Goal: Information Seeking & Learning: Learn about a topic

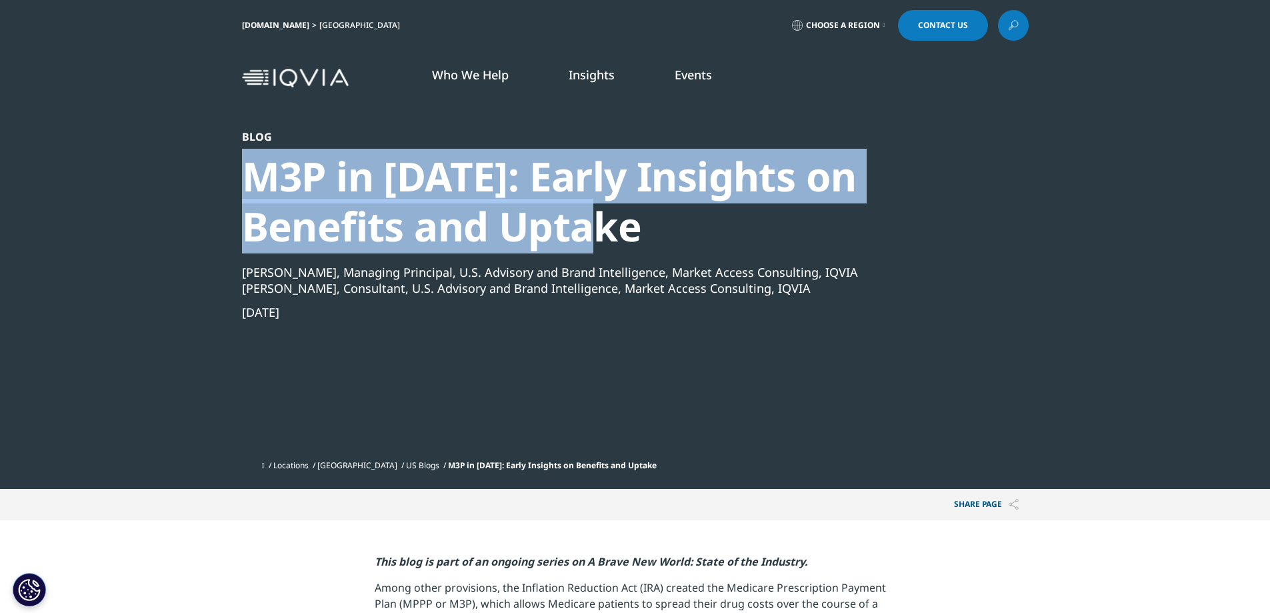
drag, startPoint x: 604, startPoint y: 233, endPoint x: 245, endPoint y: 189, distance: 361.4
click at [245, 189] on div "M3P in [DATE]: Early Insights on Benefits and Uptake" at bounding box center [599, 201] width 715 height 100
copy div "M3P in [DATE]: Early Insights on Benefits and Uptake"
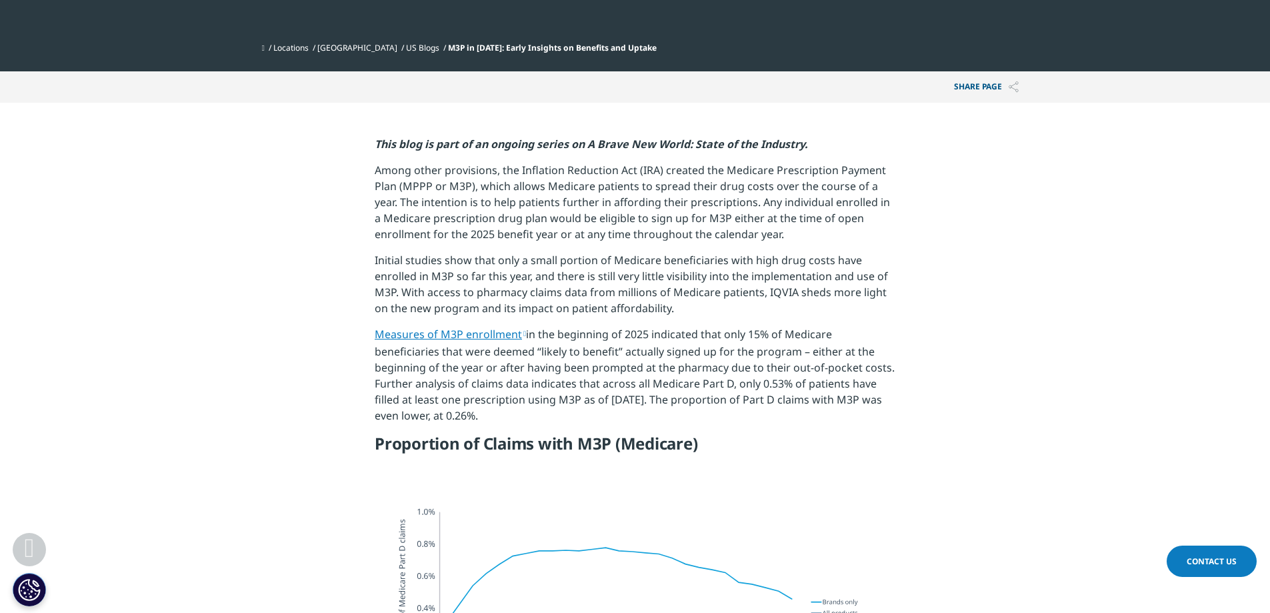
scroll to position [400, 0]
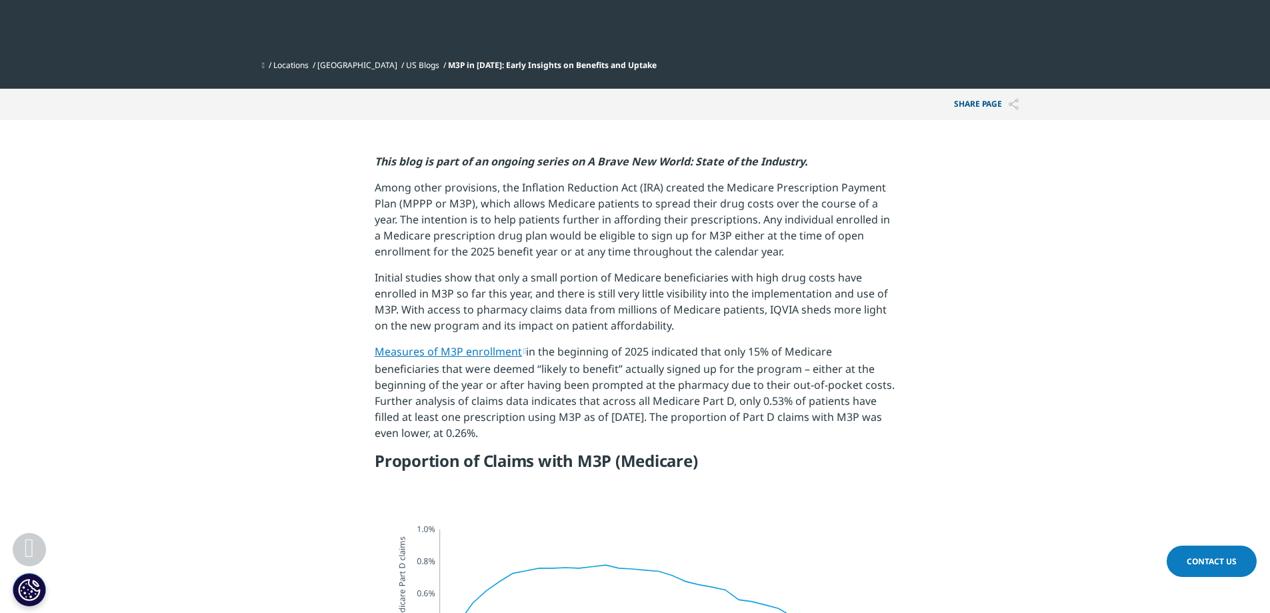
click at [741, 405] on p "Measures of M3P enrollment in the beginning of 2025 indicated that only 15% of …" at bounding box center [635, 396] width 521 height 107
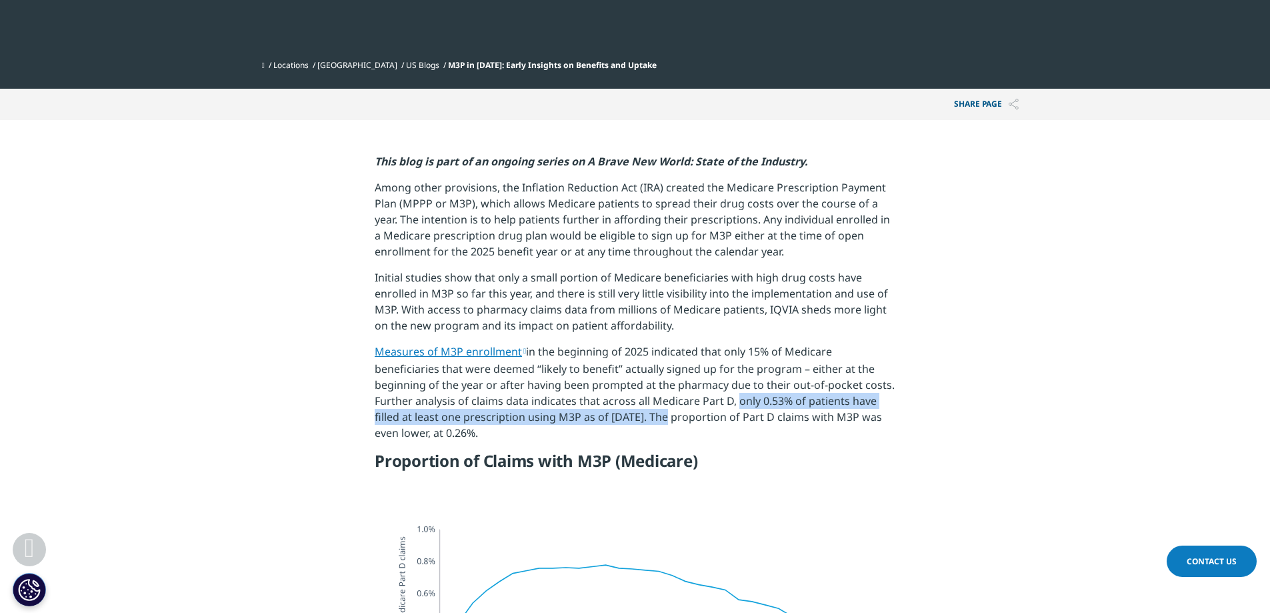
drag, startPoint x: 731, startPoint y: 405, endPoint x: 659, endPoint y: 419, distance: 73.2
click at [659, 419] on p "Measures of M3P enrollment in the beginning of 2025 indicated that only 15% of …" at bounding box center [635, 396] width 521 height 107
copy p "only 0.53% of patients have filled at least one prescription using M3P as of [D…"
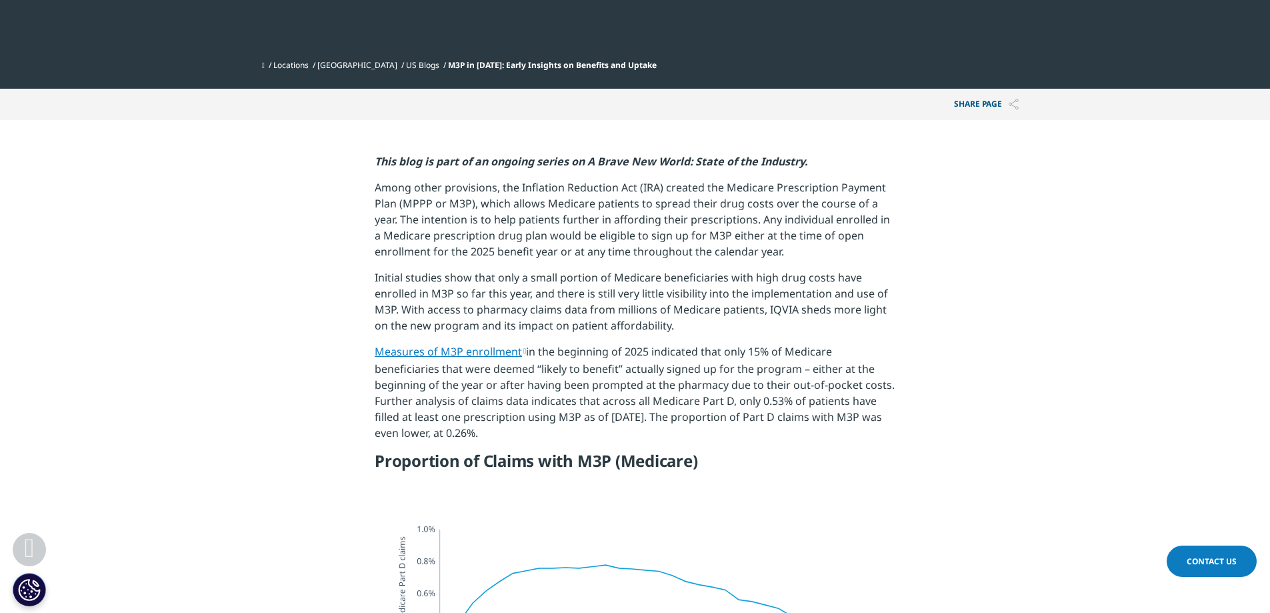
click at [698, 390] on p "Measures of M3P enrollment in the beginning of 2025 indicated that only 15% of …" at bounding box center [635, 396] width 521 height 107
click at [714, 424] on p "Measures of M3P enrollment in the beginning of 2025 indicated that only 15% of …" at bounding box center [635, 396] width 521 height 107
click at [740, 437] on p "Measures of M3P enrollment in the beginning of 2025 indicated that only 15% of …" at bounding box center [635, 396] width 521 height 107
click at [697, 432] on p "Measures of M3P enrollment in the beginning of 2025 indicated that only 15% of …" at bounding box center [635, 396] width 521 height 107
click at [518, 443] on p "Measures of M3P enrollment in the beginning of 2025 indicated that only 15% of …" at bounding box center [635, 396] width 521 height 107
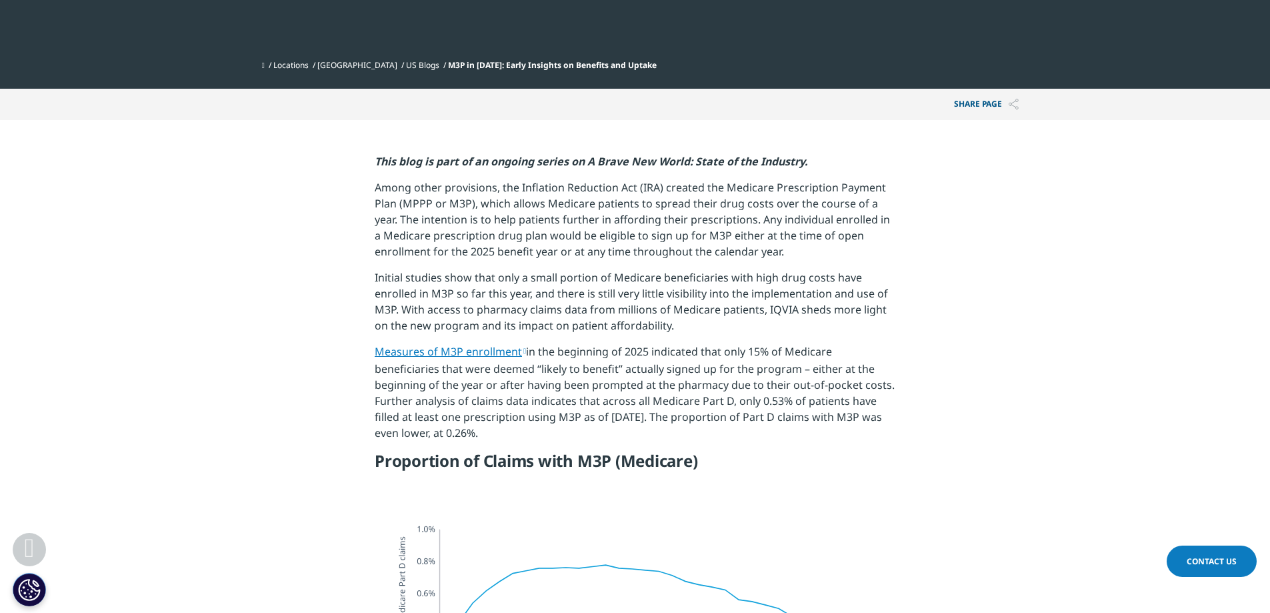
click at [834, 426] on p "Measures of M3P enrollment in the beginning of 2025 indicated that only 15% of …" at bounding box center [635, 396] width 521 height 107
drag, startPoint x: 848, startPoint y: 421, endPoint x: 503, endPoint y: 430, distance: 344.9
click at [503, 430] on p "Measures of M3P enrollment in the beginning of 2025 indicated that only 15% of …" at bounding box center [635, 396] width 521 height 107
copy p "M3P was even lower, at 0.26%."
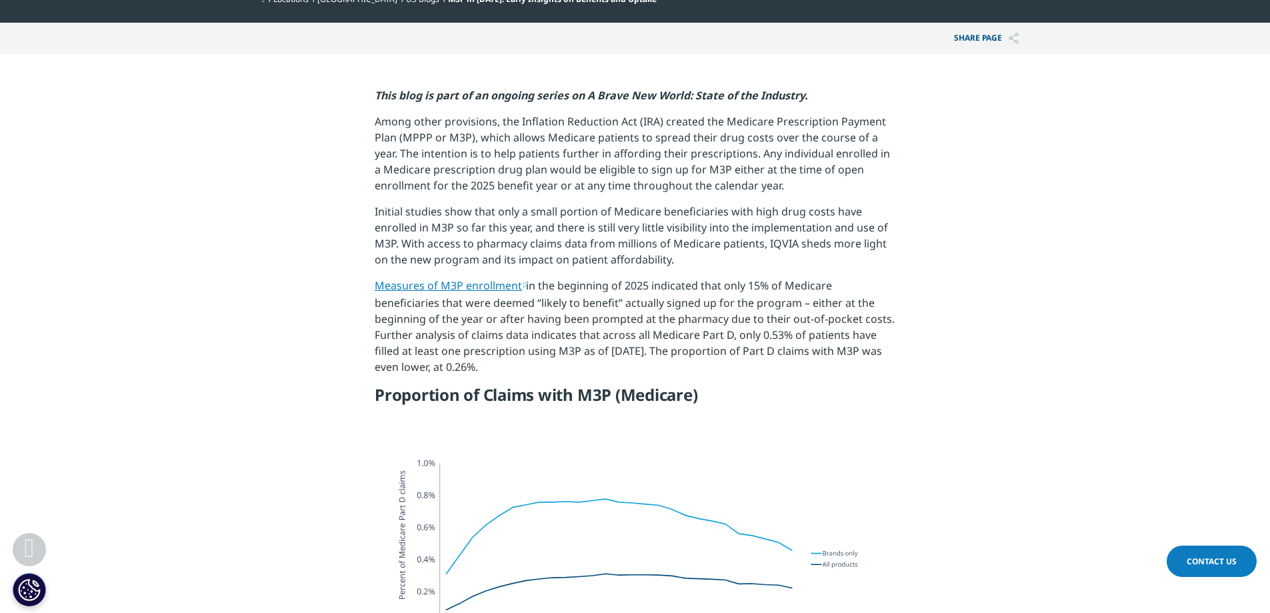
scroll to position [467, 0]
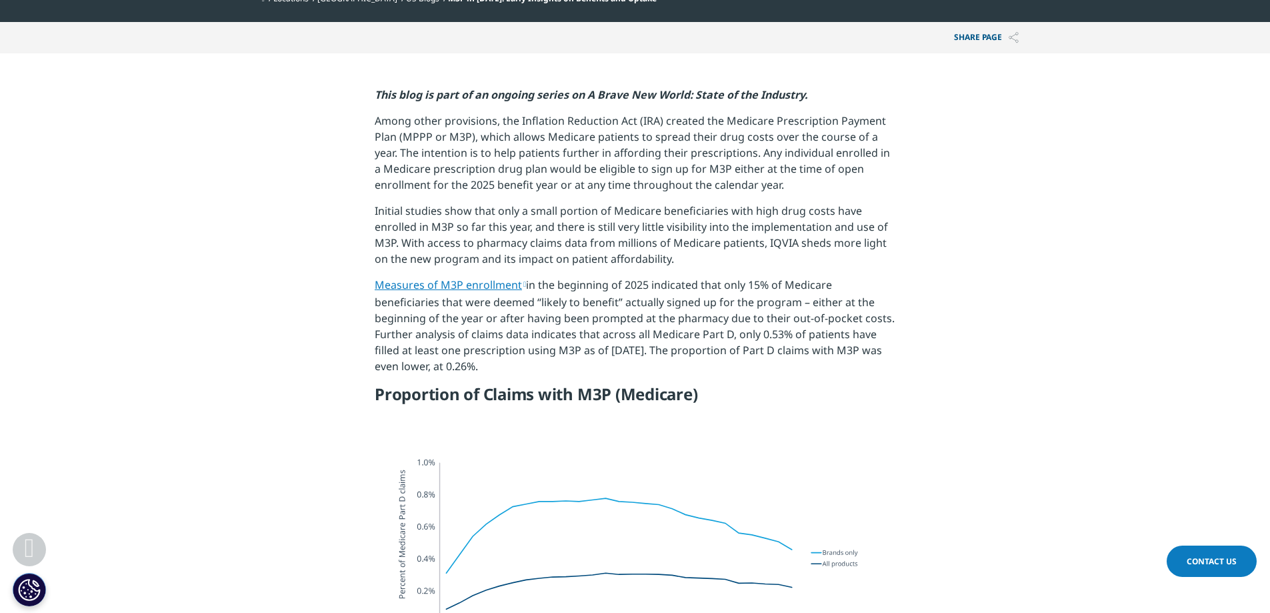
click at [587, 313] on p "Measures of M3P enrollment in the beginning of 2025 indicated that only 15% of …" at bounding box center [635, 330] width 521 height 107
click at [682, 327] on p "Measures of M3P enrollment in the beginning of 2025 indicated that only 15% of …" at bounding box center [635, 330] width 521 height 107
click at [613, 214] on p "Initial studies show that only a small portion of Medicare beneficiaries with h…" at bounding box center [635, 240] width 521 height 74
click at [468, 287] on link "Measures of M3P enrollment" at bounding box center [450, 284] width 151 height 15
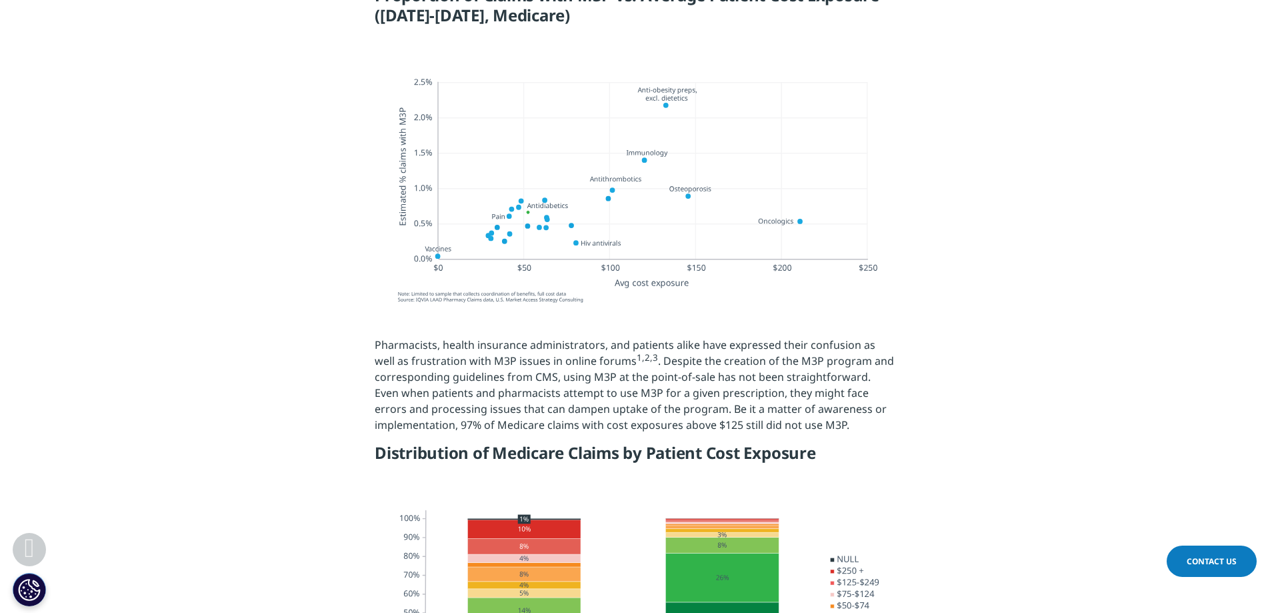
scroll to position [1334, 0]
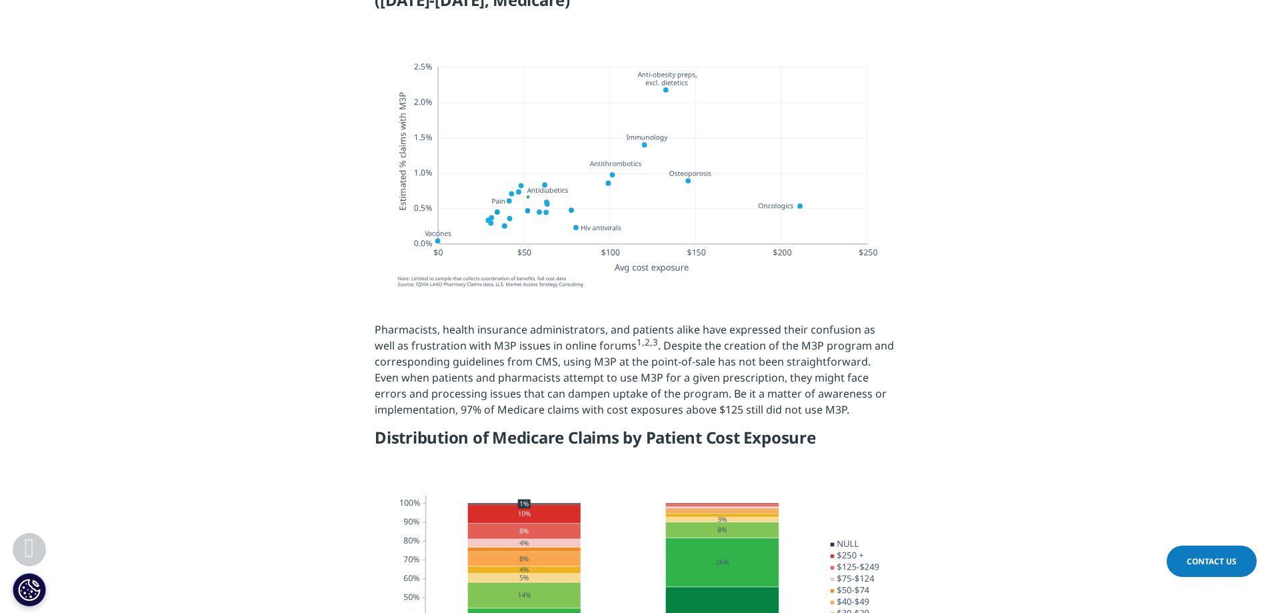
click at [467, 365] on p "Pharmacists, health insurance administrators, and patients alike have expressed…" at bounding box center [635, 374] width 521 height 106
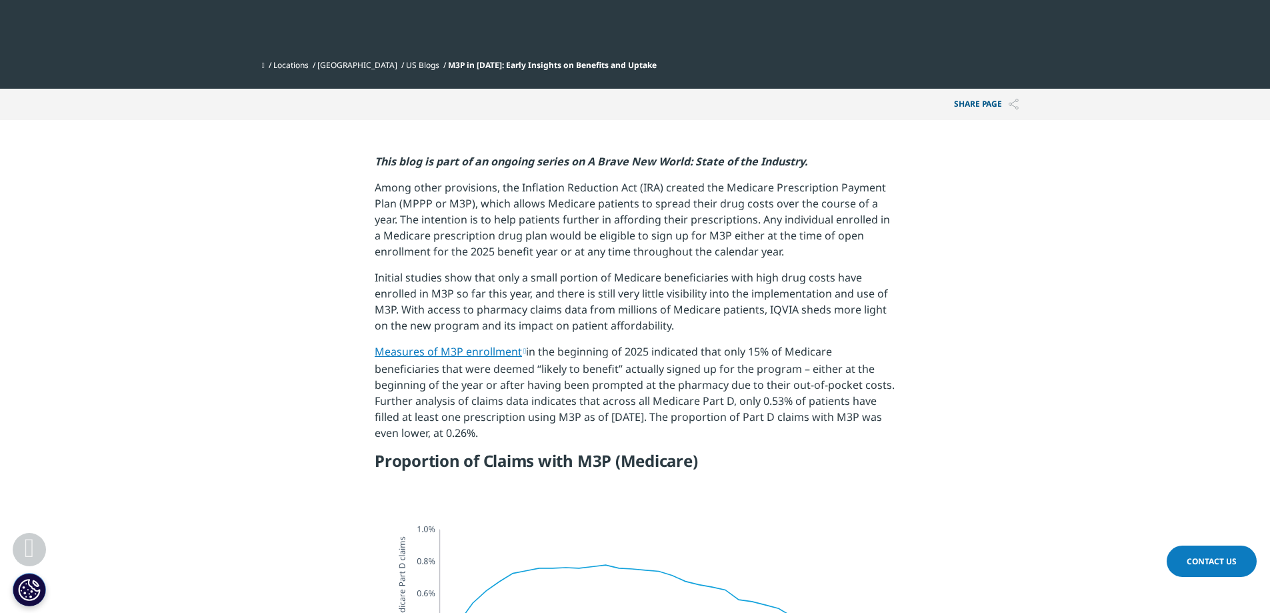
scroll to position [533, 0]
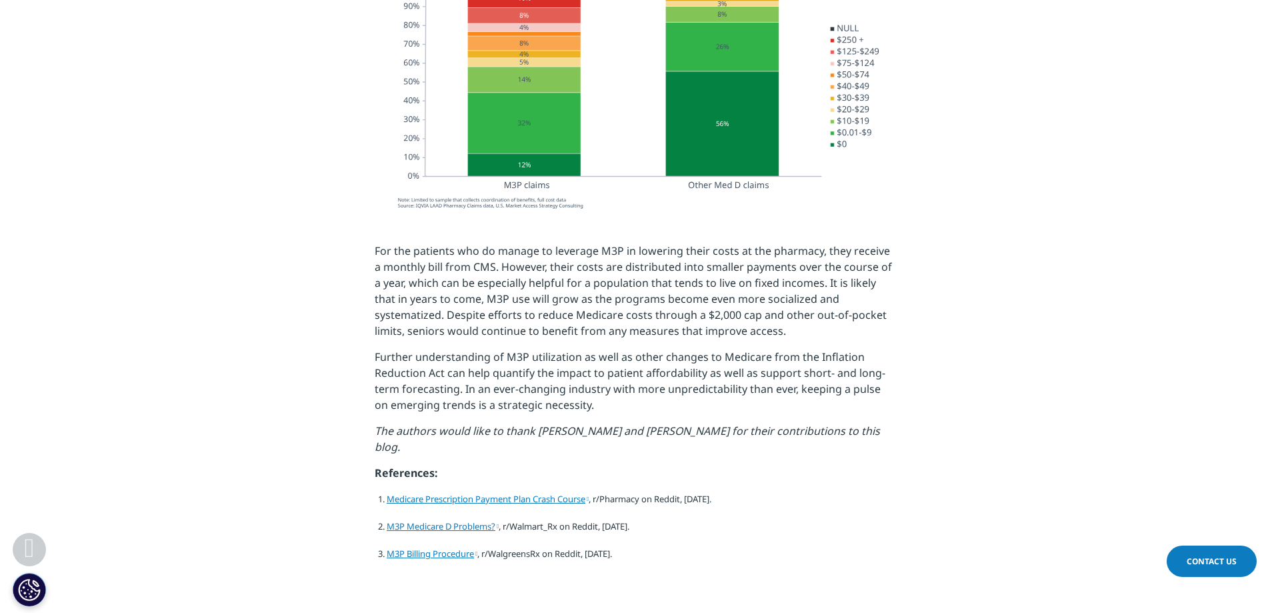
scroll to position [1867, 0]
